Goal: Task Accomplishment & Management: Use online tool/utility

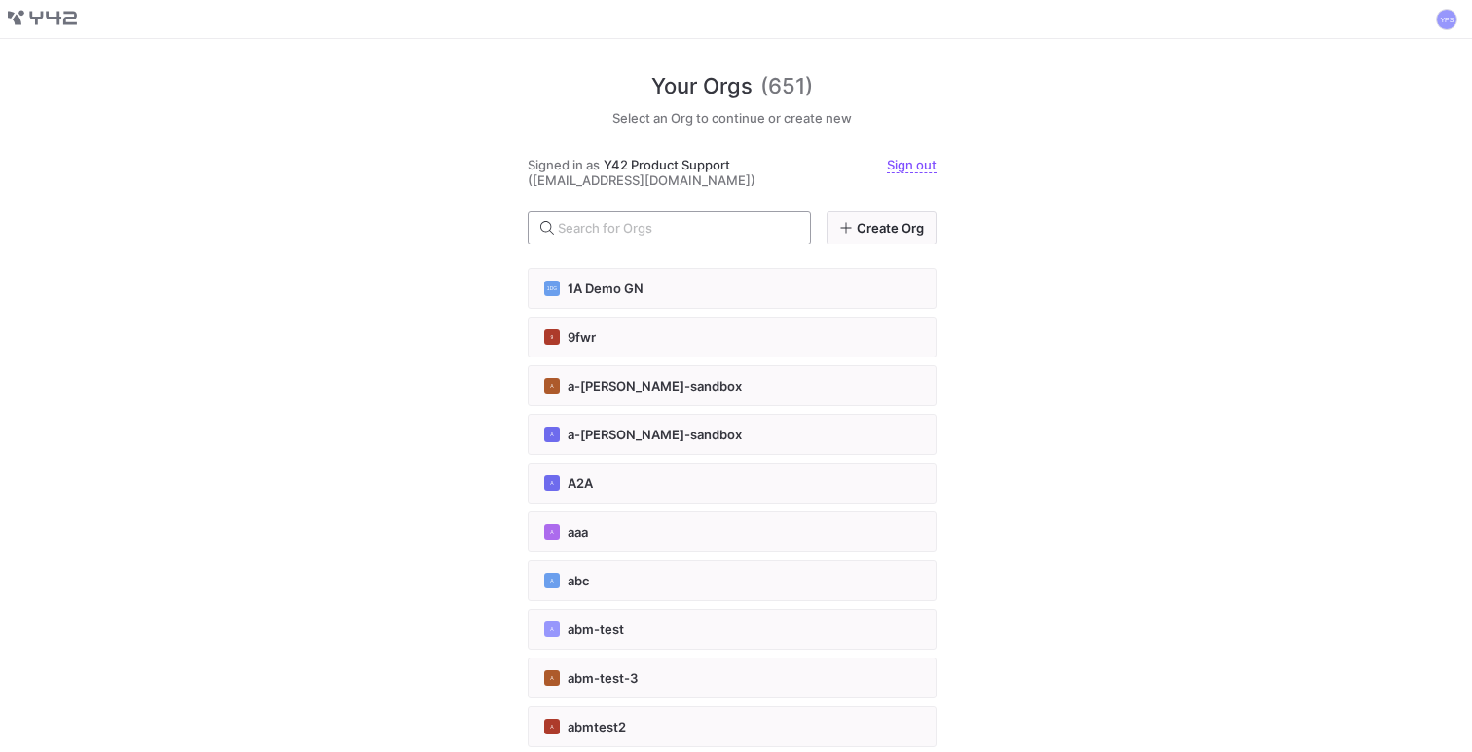
click at [701, 234] on input "text" at bounding box center [676, 228] width 237 height 16
click at [668, 302] on button "1DG 1A Demo GN" at bounding box center [732, 288] width 409 height 41
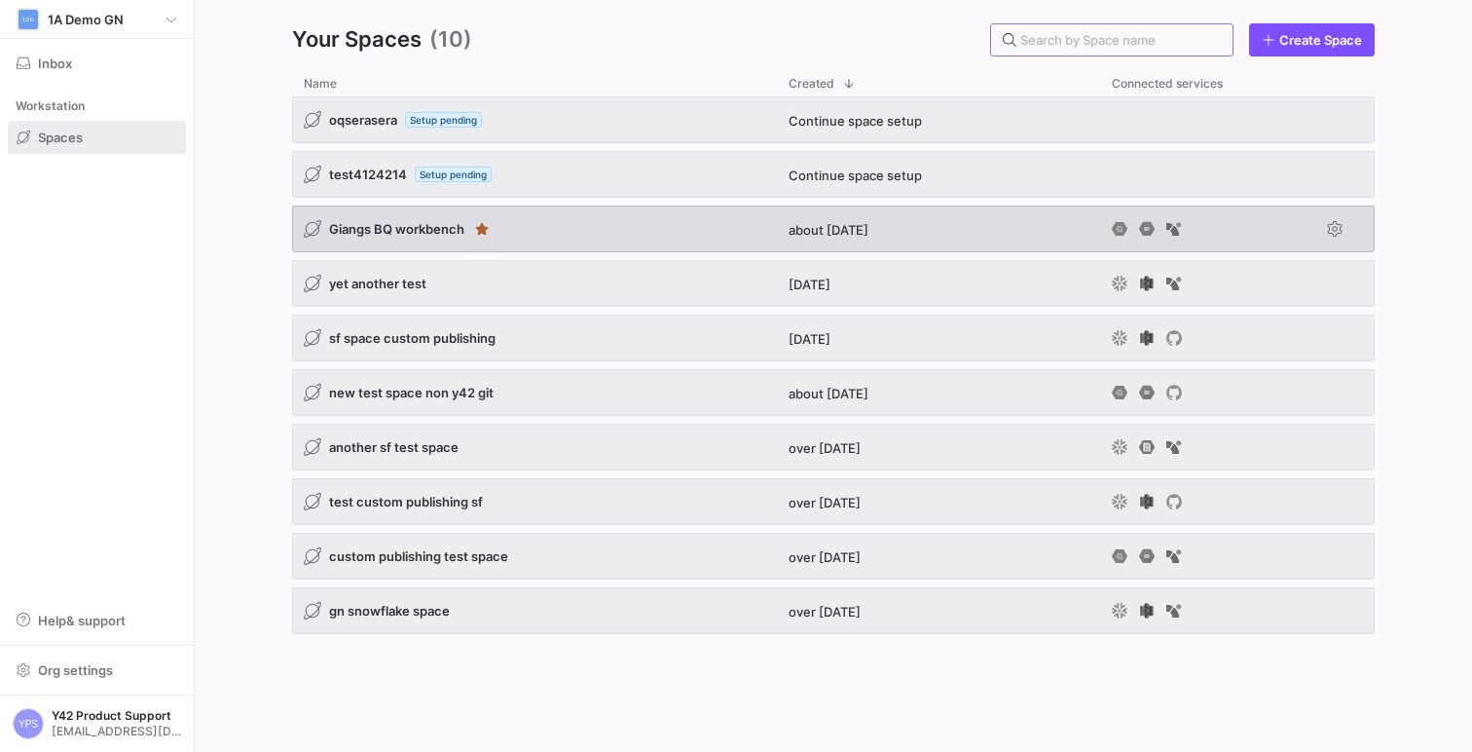
click at [629, 229] on div "Giangs BQ workbench" at bounding box center [534, 228] width 485 height 47
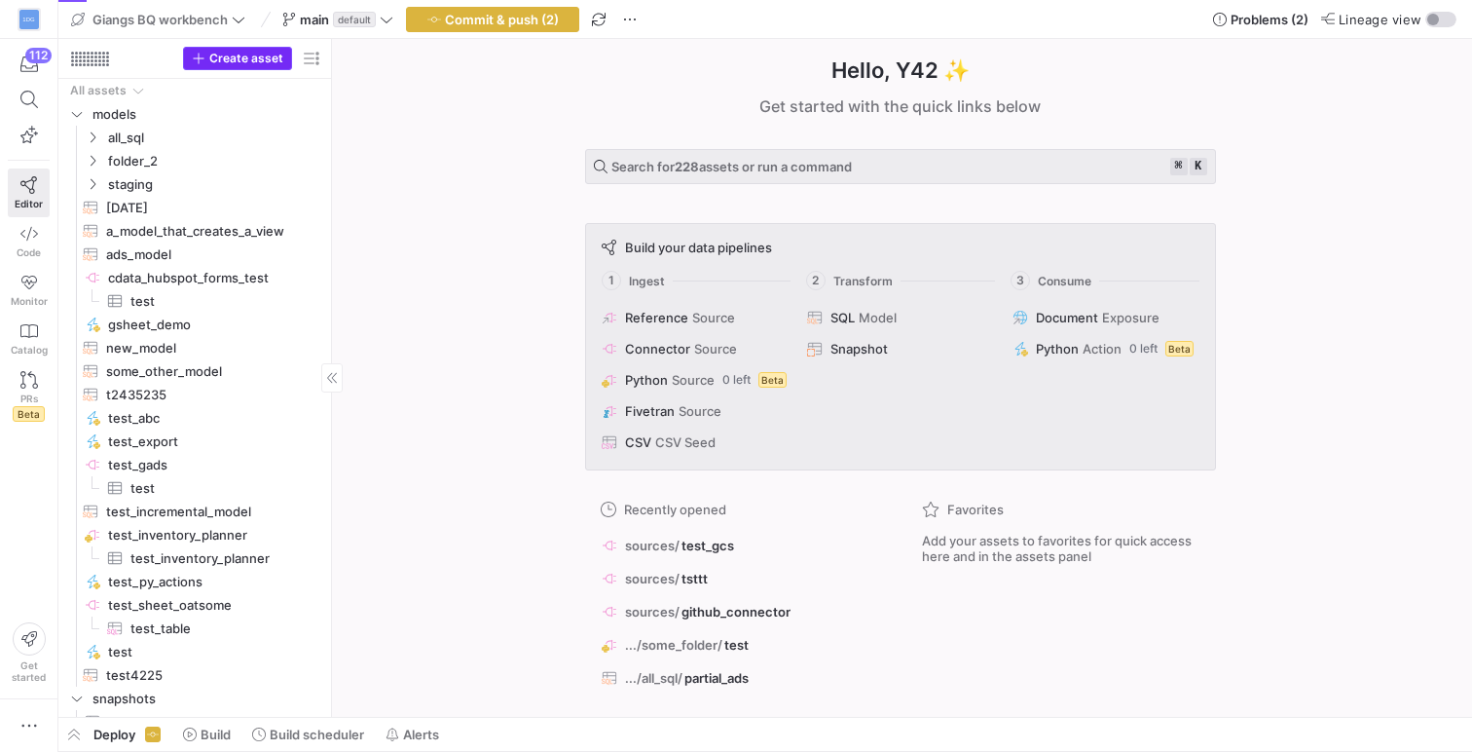
click at [239, 67] on span "button" at bounding box center [237, 58] width 107 height 21
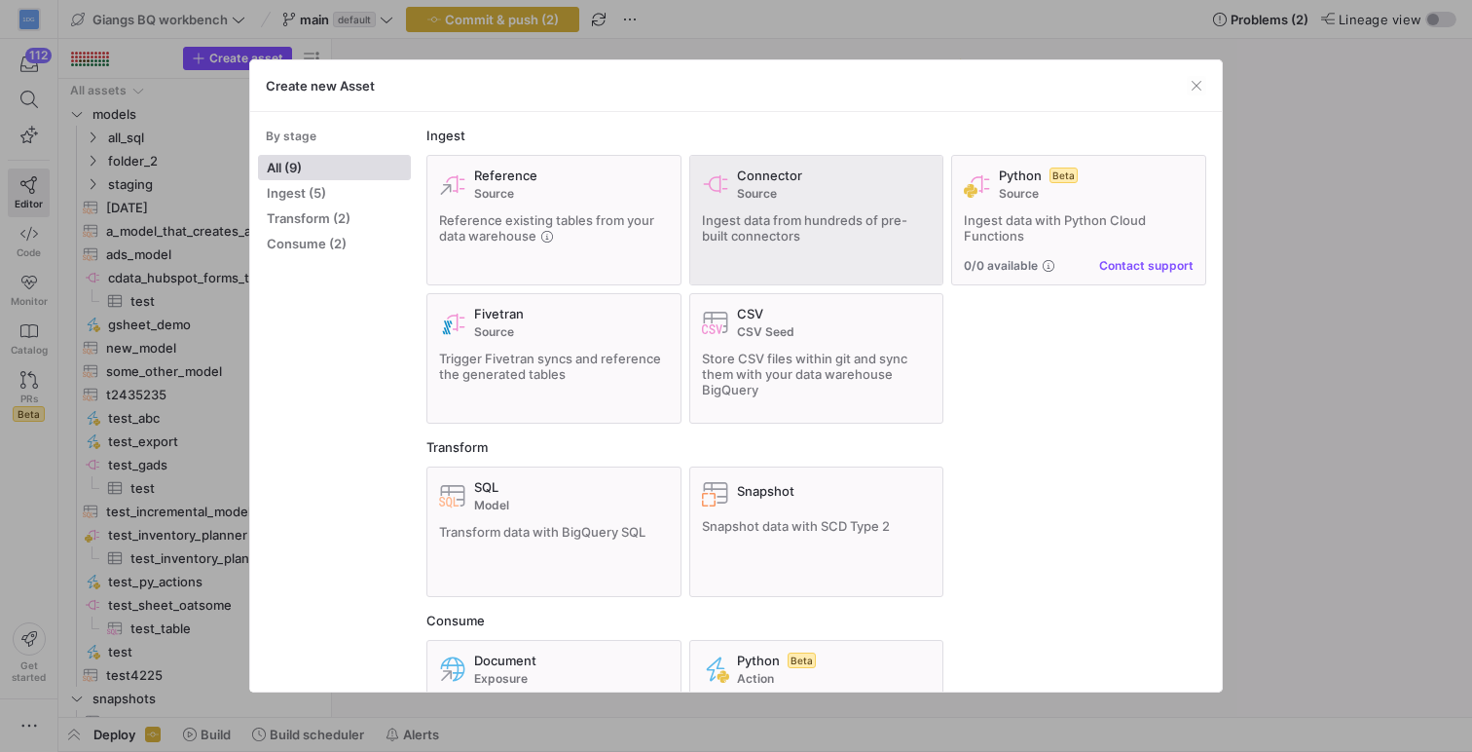
click at [762, 215] on span "Ingest data from hundreds of pre-built connectors" at bounding box center [804, 227] width 205 height 31
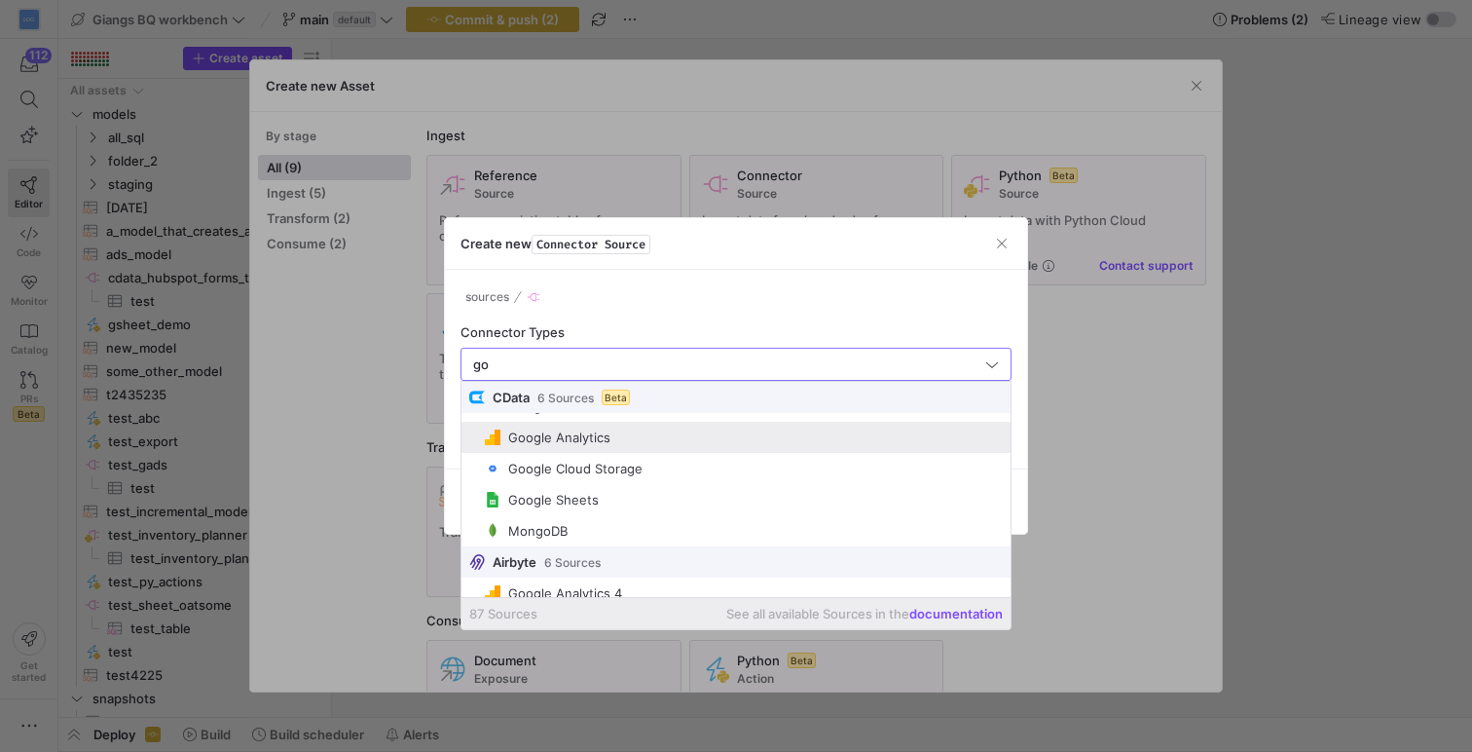
scroll to position [58, 0]
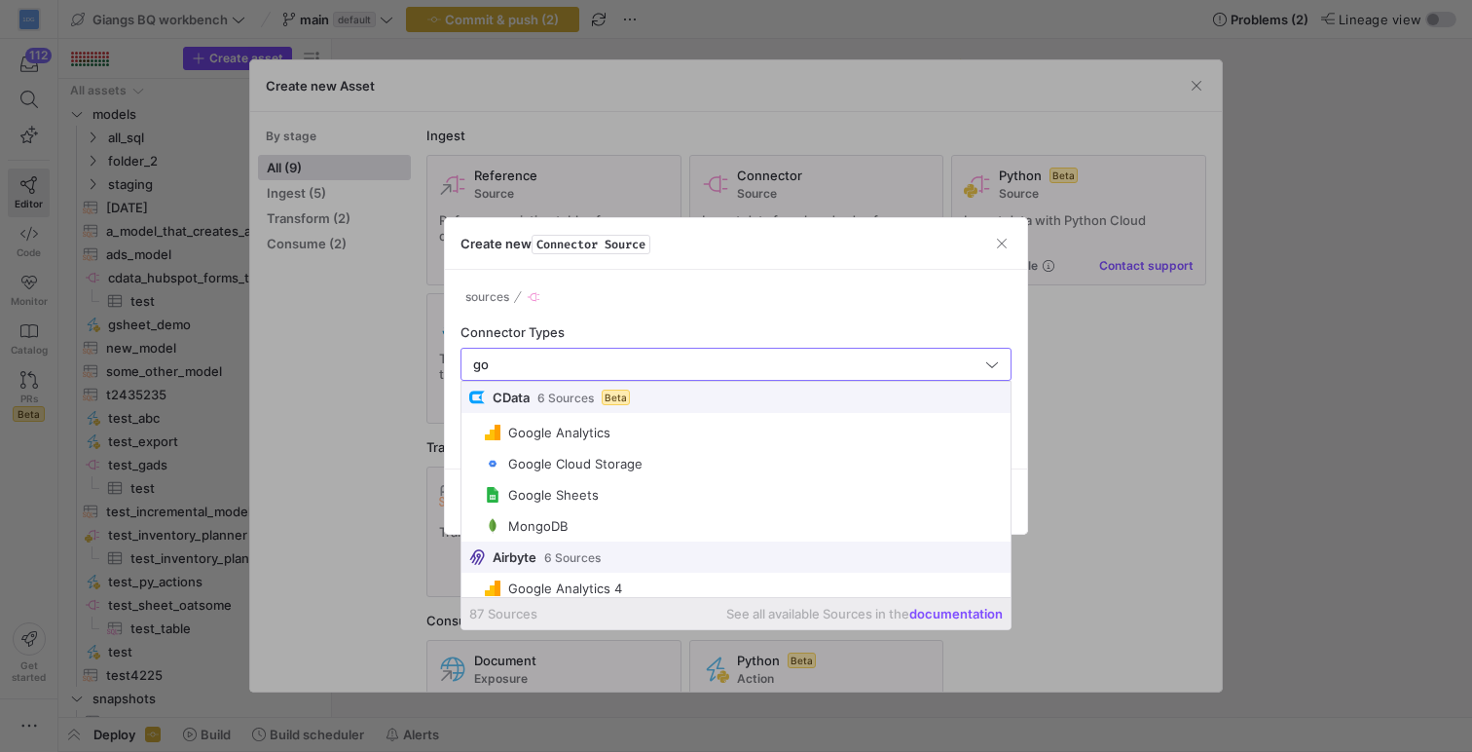
type input "go"
